Goal: Task Accomplishment & Management: Complete application form

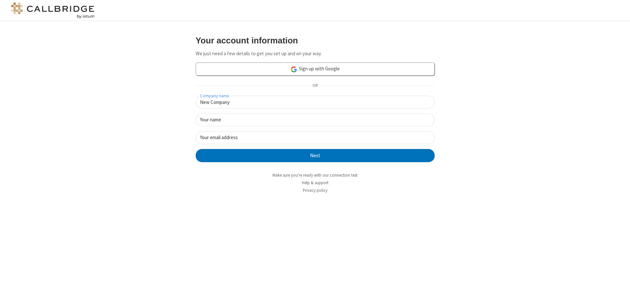
type input "New Company"
type input "New User"
type input "[EMAIL_ADDRESS][DOMAIN_NAME]"
click button "Next" at bounding box center [315, 155] width 239 height 13
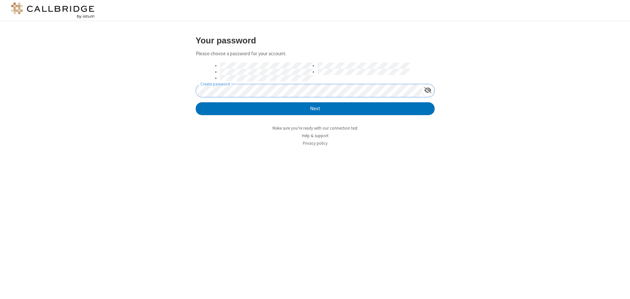
click button "Next" at bounding box center [315, 108] width 239 height 13
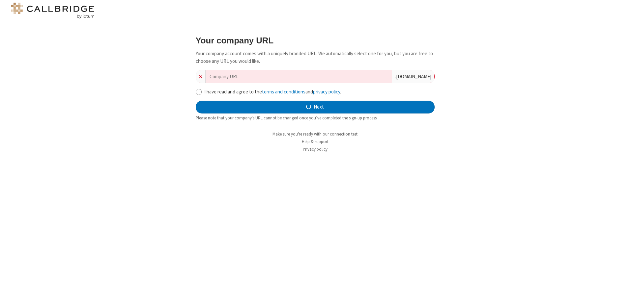
type input "new-company-multi-lateral-43751"
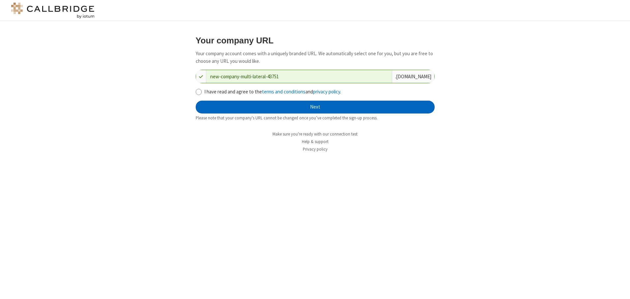
click at [315, 107] on button "Next" at bounding box center [315, 107] width 239 height 13
